Goal: Task Accomplishment & Management: Manage account settings

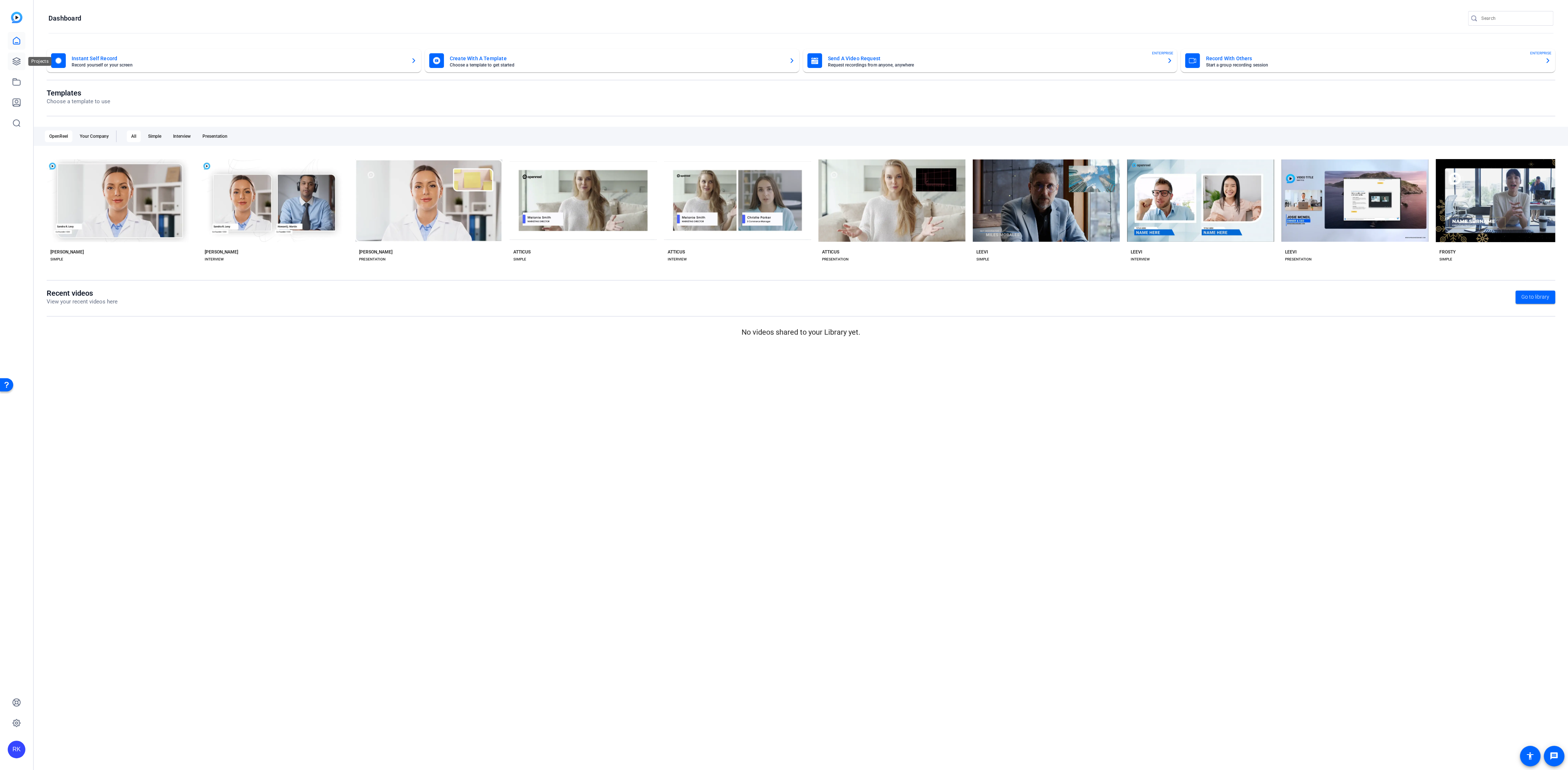
click at [17, 60] on icon at bounding box center [16, 61] width 9 height 9
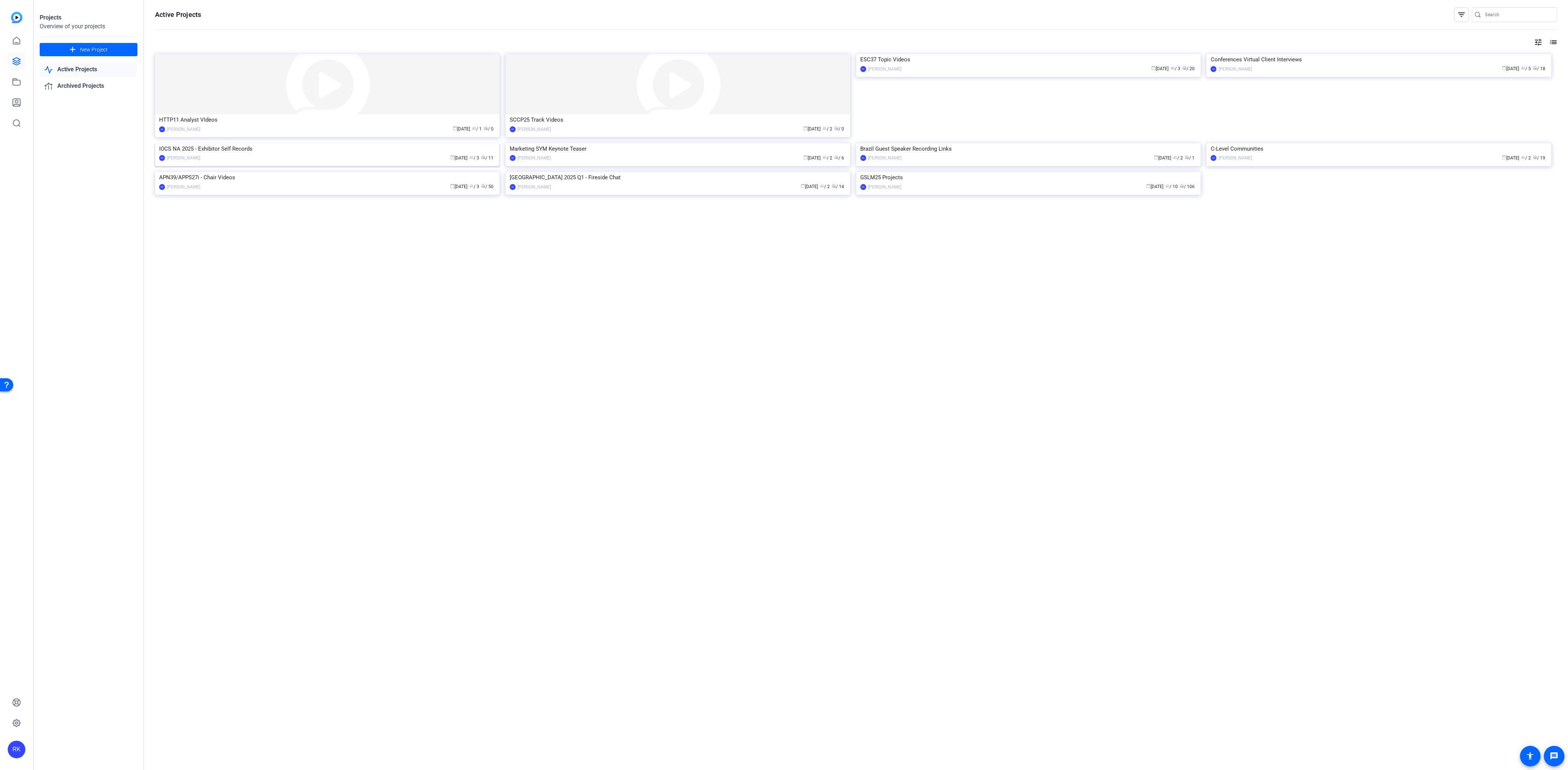
click at [281, 143] on img at bounding box center [327, 143] width 345 height 0
click at [265, 143] on img at bounding box center [327, 143] width 345 height 0
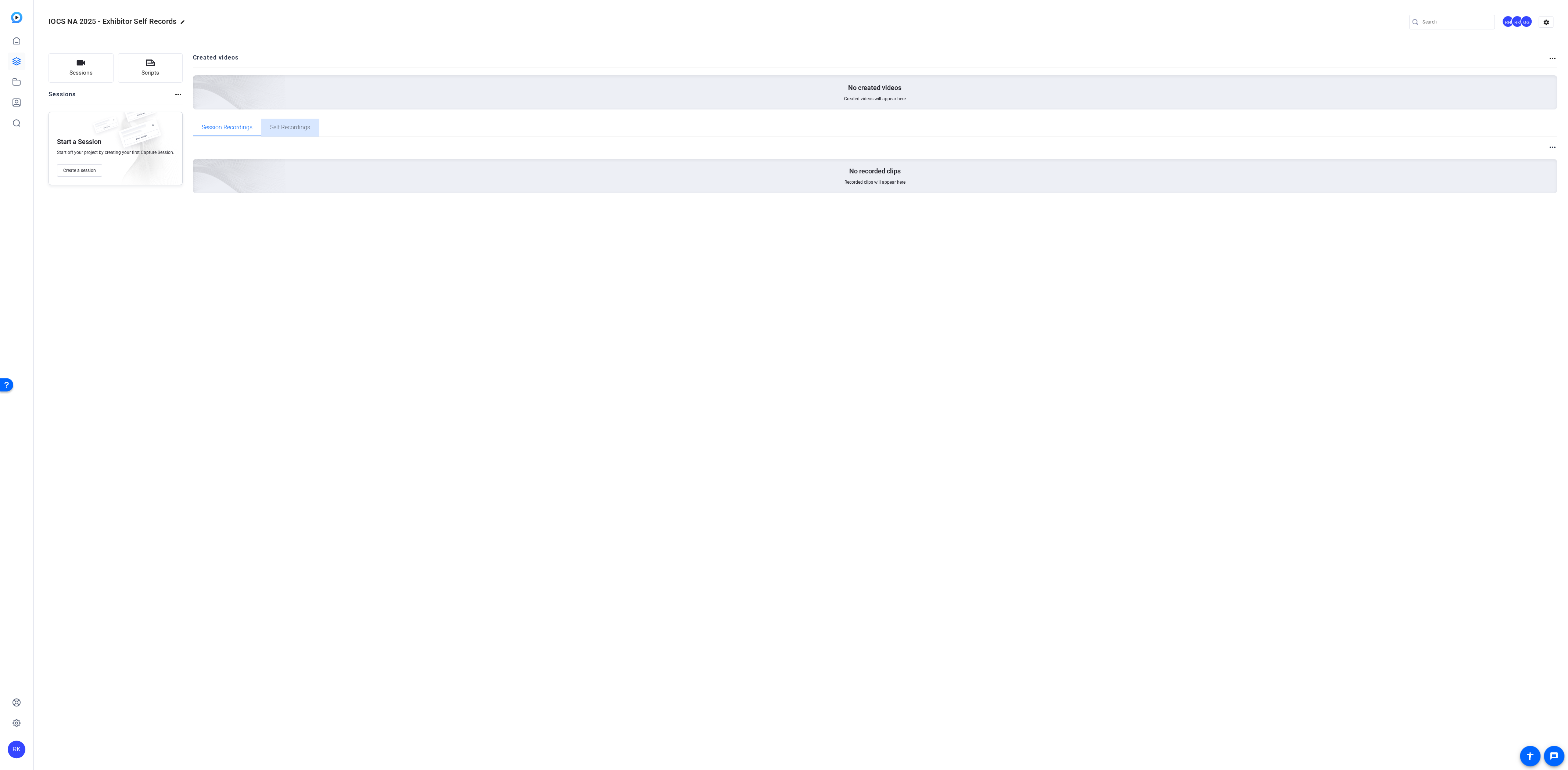
click at [310, 127] on span "Self Recordings" at bounding box center [290, 128] width 40 height 6
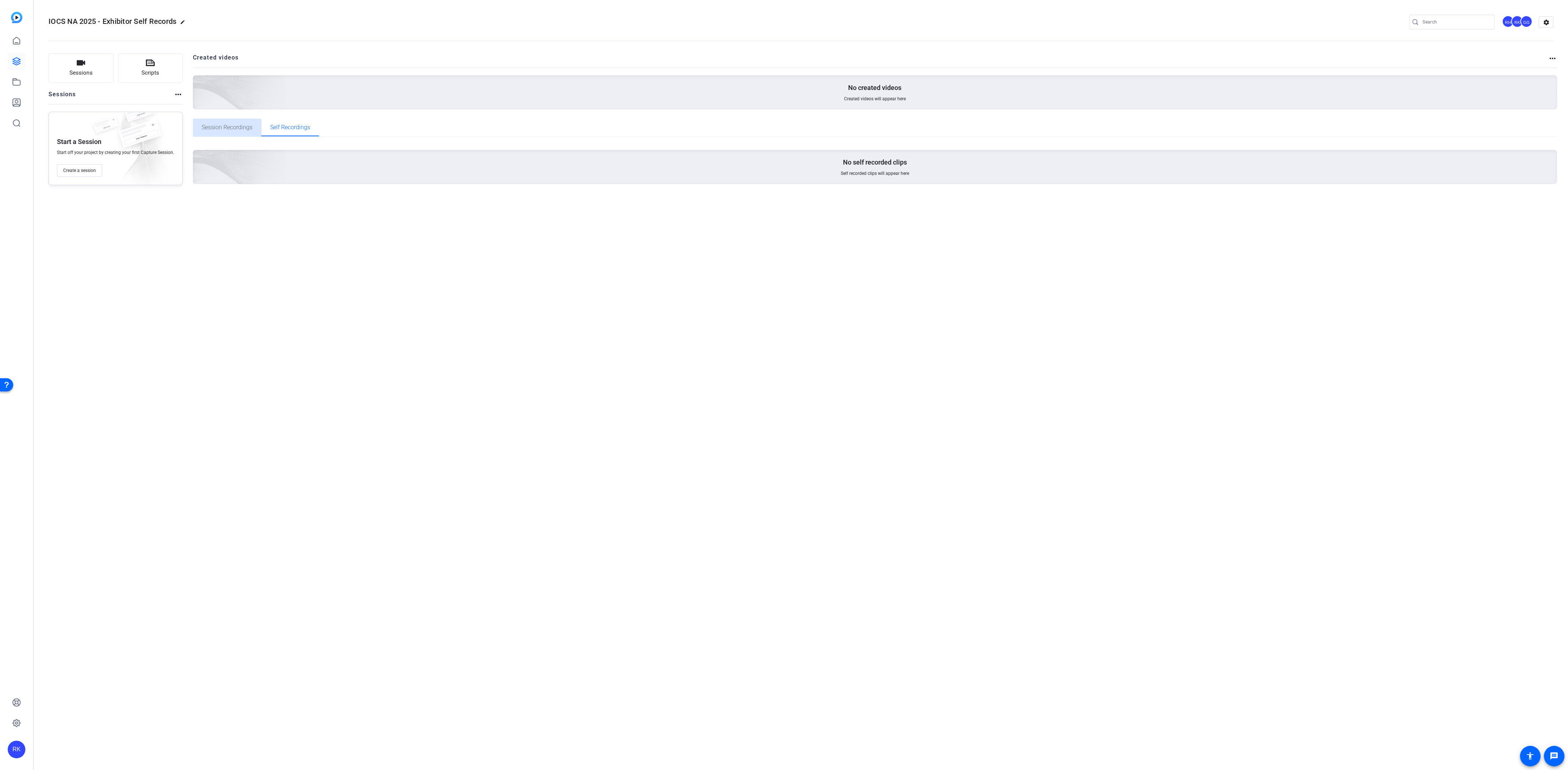
click at [243, 130] on span "Session Recordings" at bounding box center [226, 128] width 51 height 6
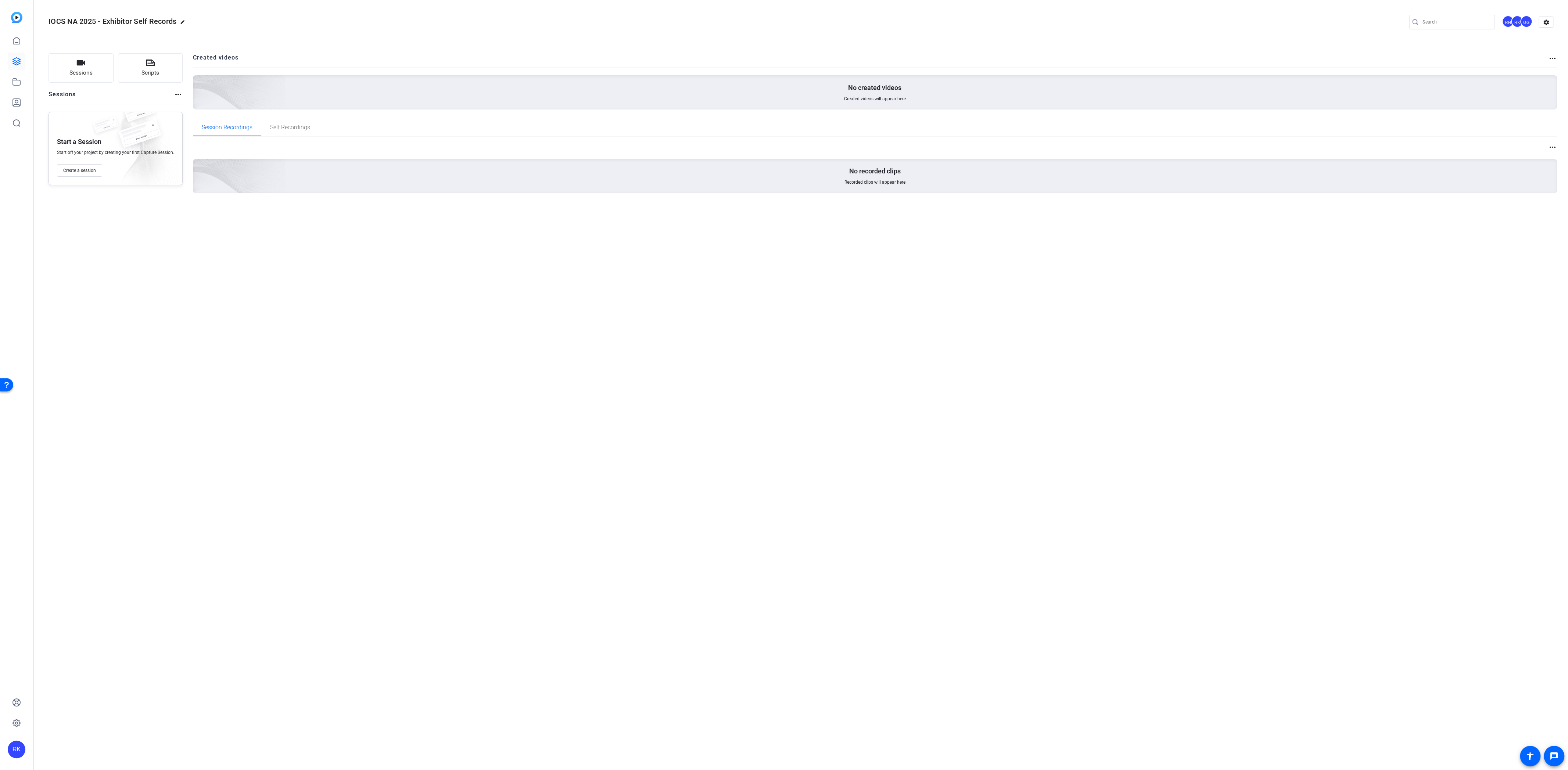
click at [13, 15] on img at bounding box center [16, 17] width 12 height 12
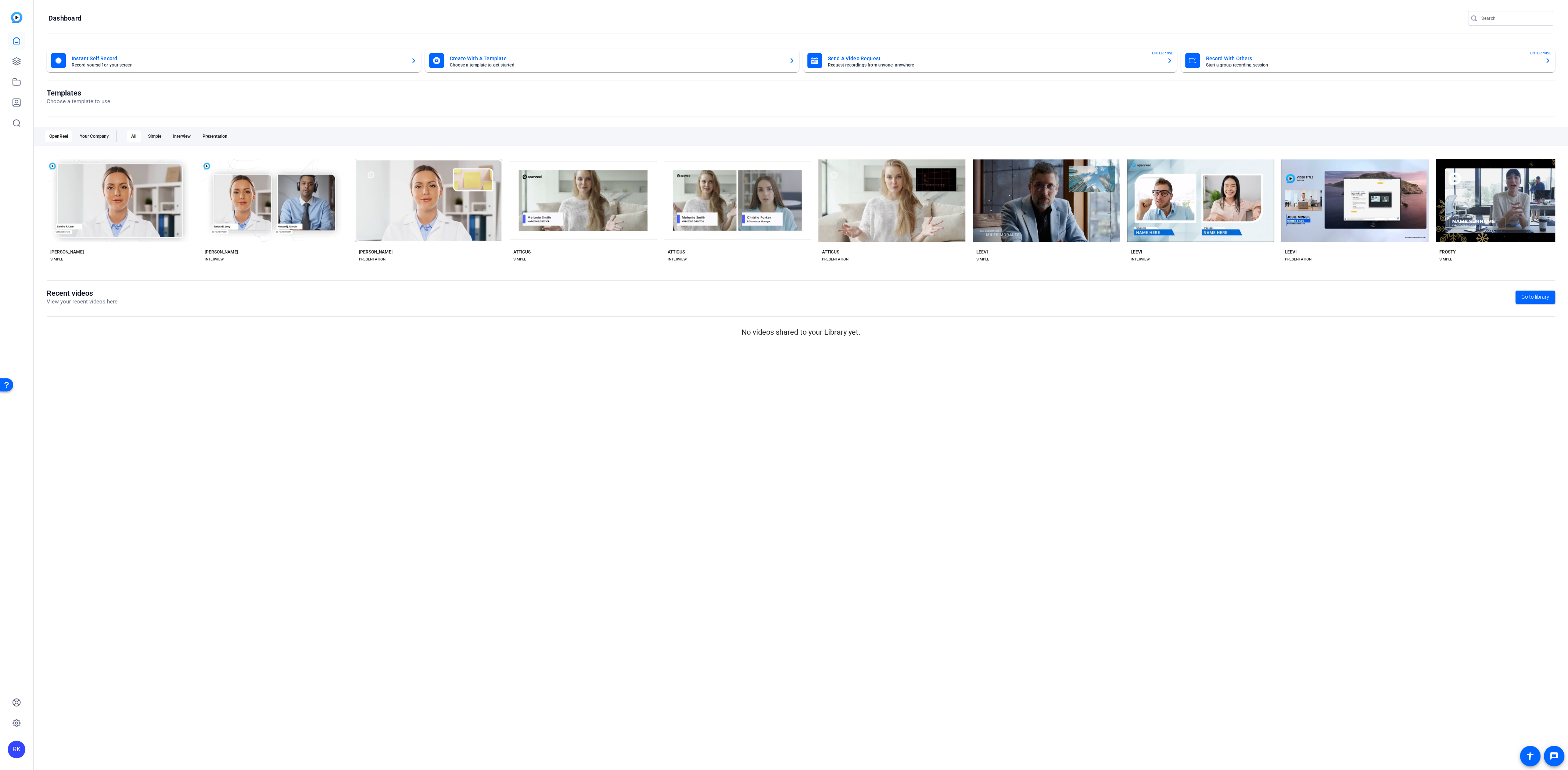
click at [18, 13] on img at bounding box center [16, 17] width 12 height 12
click at [15, 18] on img at bounding box center [16, 17] width 12 height 12
click at [10, 747] on div "RK" at bounding box center [16, 749] width 18 height 18
click at [35, 676] on div at bounding box center [784, 385] width 1568 height 770
click at [19, 720] on icon at bounding box center [16, 723] width 9 height 9
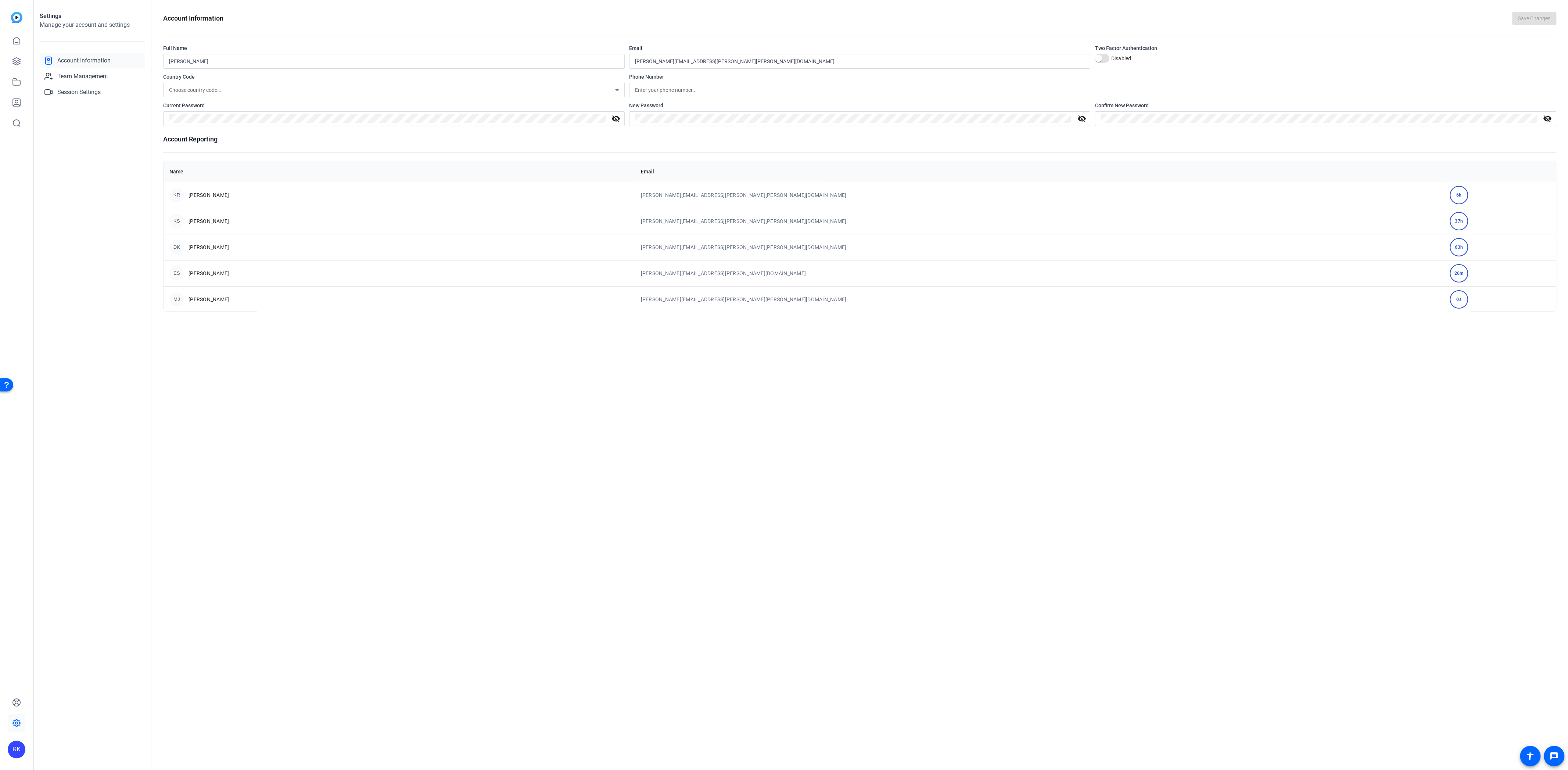
click at [18, 744] on div "RK" at bounding box center [16, 749] width 18 height 18
click at [84, 742] on mat-icon "logout" at bounding box center [88, 743] width 9 height 9
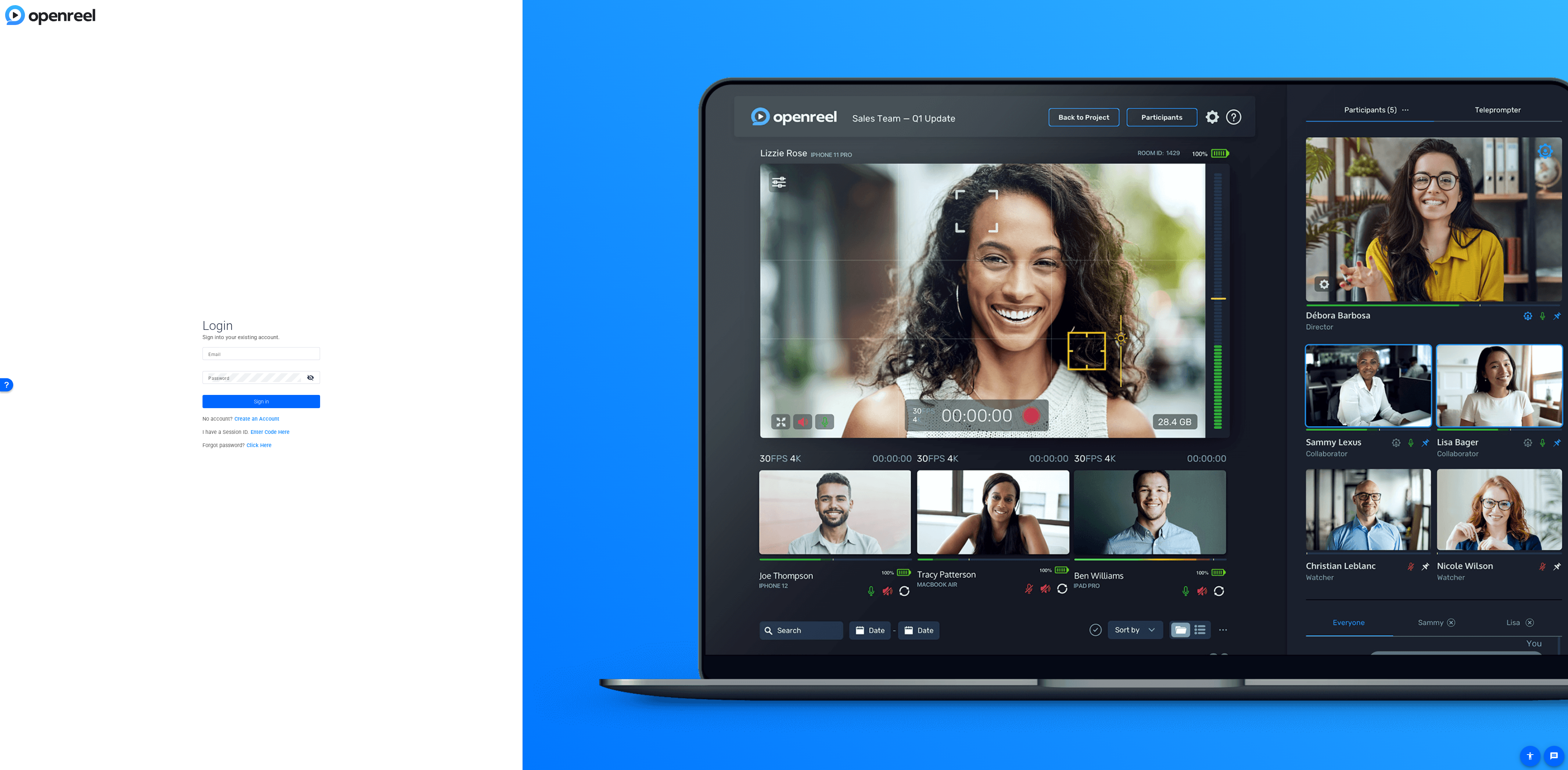
click at [243, 354] on input "Email" at bounding box center [261, 354] width 106 height 9
type input "ryan.keckler@gartner.com"
click at [203, 395] on button "Sign in" at bounding box center [261, 402] width 117 height 13
click at [222, 399] on div "GI Gartner, Inc. navigate_next" at bounding box center [261, 404] width 127 height 15
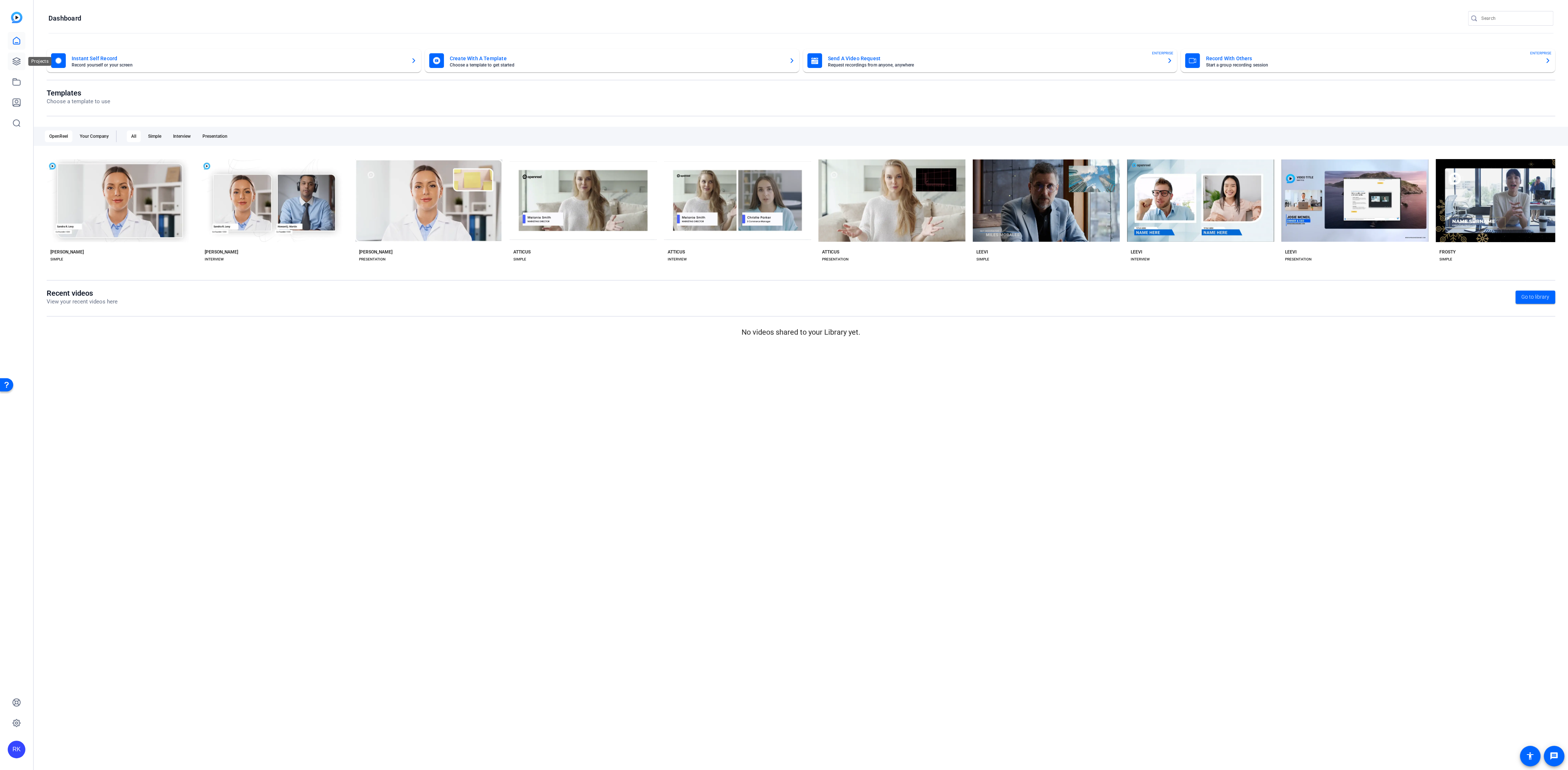
click at [16, 63] on icon at bounding box center [16, 61] width 9 height 9
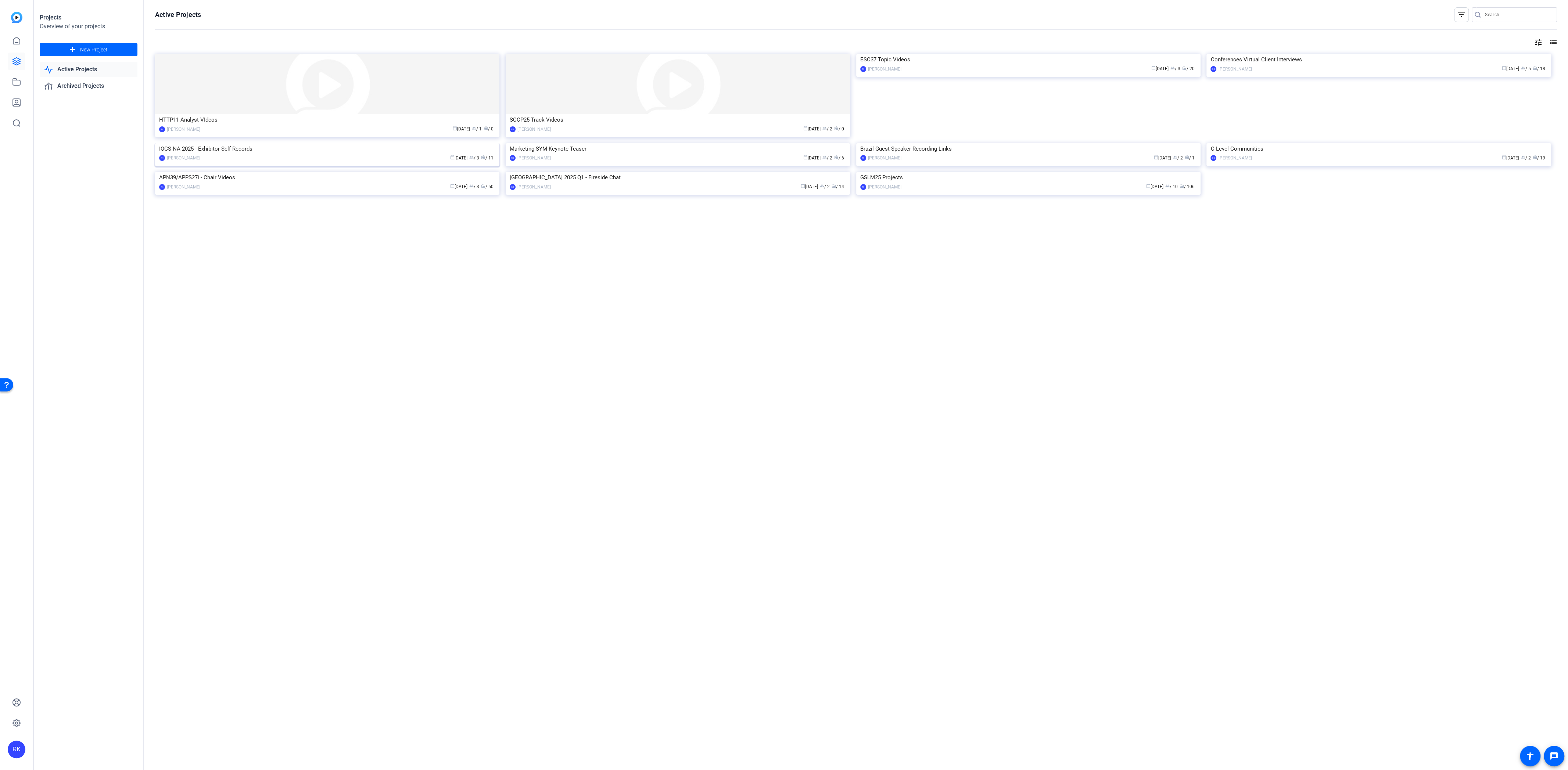
click at [285, 143] on img at bounding box center [327, 143] width 345 height 0
